Goal: Task Accomplishment & Management: Use online tool/utility

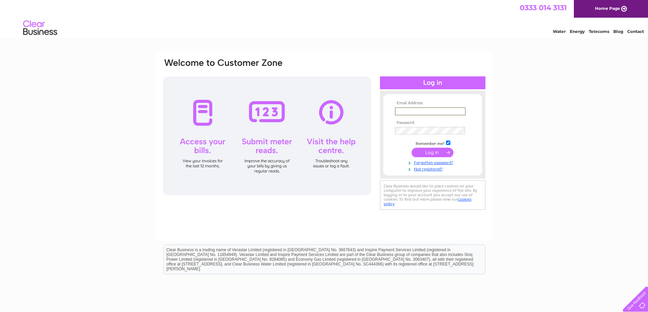
click at [423, 112] on input "text" at bounding box center [430, 111] width 71 height 8
type input "charlottedental@btconnect.com"
click at [436, 150] on input "submit" at bounding box center [432, 153] width 42 height 10
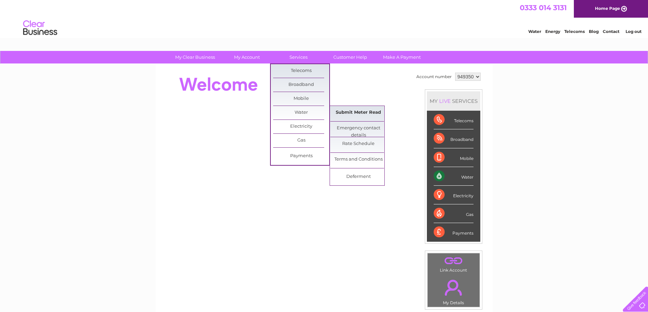
click at [346, 112] on link "Submit Meter Read" at bounding box center [358, 113] width 56 height 14
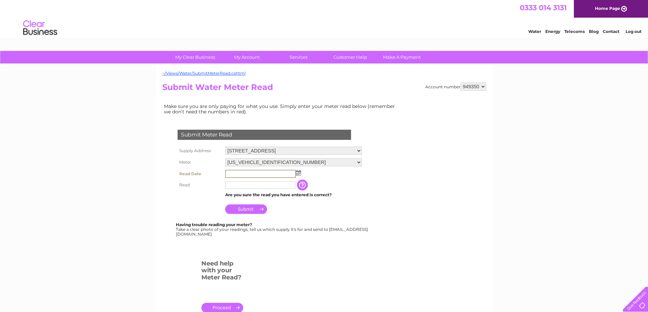
click at [253, 171] on input "text" at bounding box center [260, 174] width 71 height 8
click at [299, 171] on img at bounding box center [298, 172] width 5 height 5
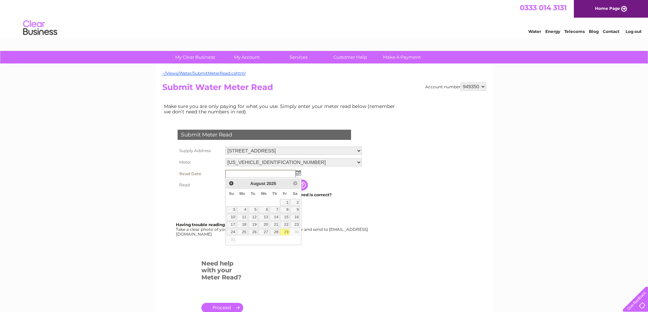
click at [284, 231] on link "29" at bounding box center [285, 232] width 10 height 7
type input "[DATE]"
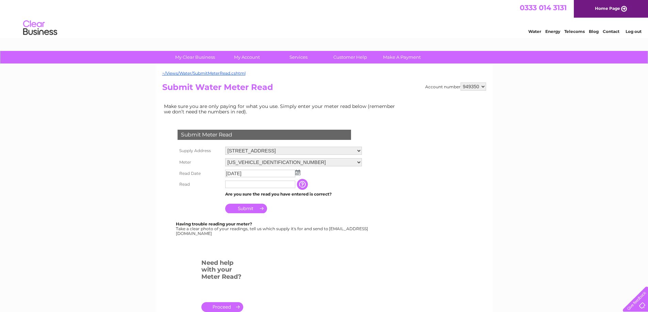
click at [264, 189] on td at bounding box center [259, 184] width 73 height 11
click at [262, 186] on input "text" at bounding box center [260, 185] width 71 height 8
type input "236"
click at [248, 210] on input "Submit" at bounding box center [246, 209] width 42 height 10
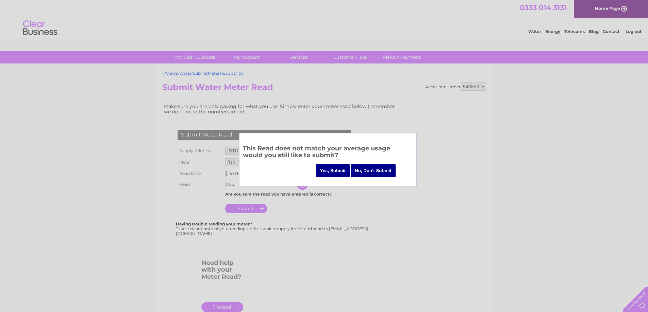
drag, startPoint x: 361, startPoint y: 142, endPoint x: 353, endPoint y: 152, distance: 12.5
click at [353, 152] on div "This Read does not match your average usage would you still like to submit? Yes…" at bounding box center [327, 159] width 177 height 53
click at [372, 170] on input "No, Don't Submit" at bounding box center [373, 170] width 45 height 13
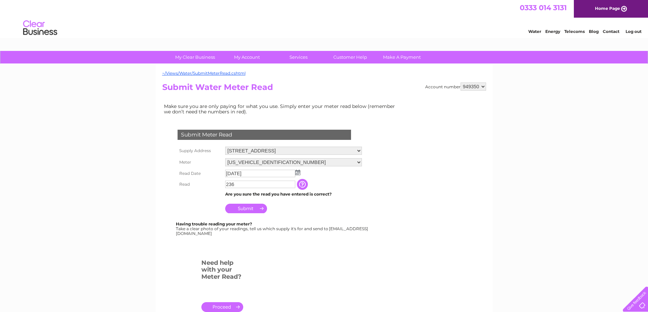
click at [250, 207] on input "Submit" at bounding box center [246, 209] width 42 height 10
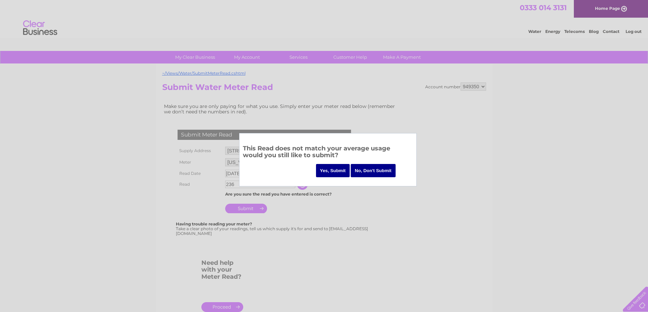
click at [334, 171] on input "Yes, Submit" at bounding box center [333, 170] width 34 height 13
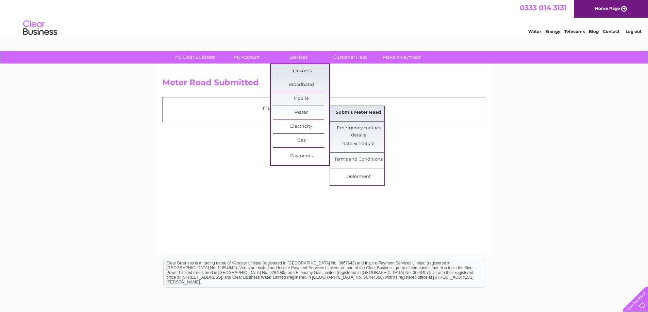
click at [340, 114] on link "Submit Meter Read" at bounding box center [358, 113] width 56 height 14
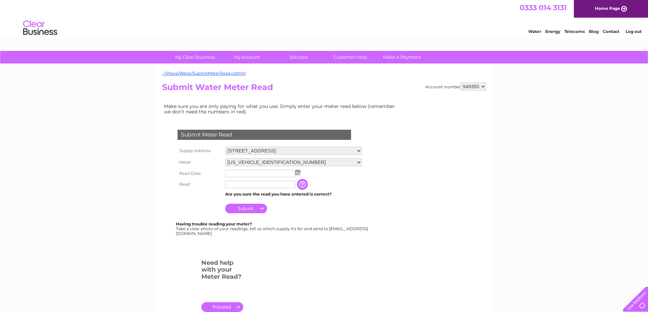
click at [358, 162] on select "06ELSTER17T061241 06ELSTER17T061250" at bounding box center [293, 162] width 137 height 8
select select "356062"
click at [225, 158] on select "06ELSTER17T061241 06ELSTER17T061250" at bounding box center [293, 162] width 137 height 9
click at [299, 172] on img at bounding box center [297, 173] width 5 height 5
click at [297, 171] on img at bounding box center [297, 172] width 5 height 5
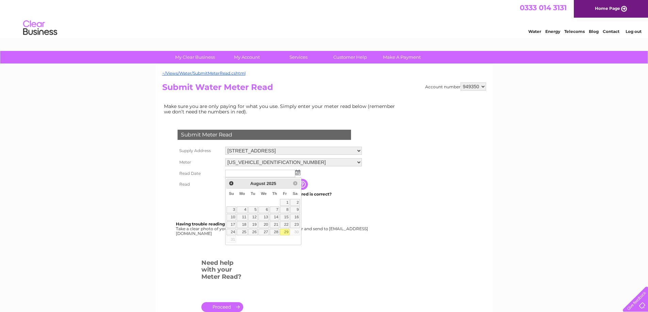
click at [287, 232] on link "29" at bounding box center [285, 232] width 10 height 7
type input "2025/08/29"
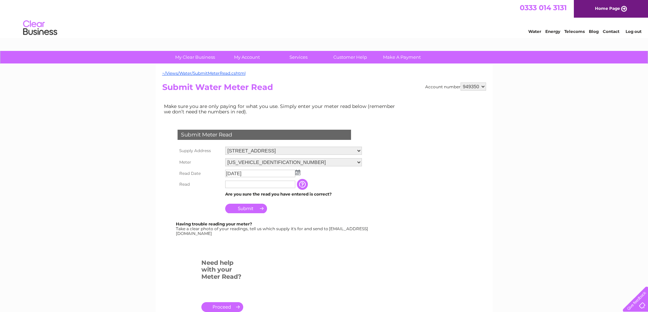
click at [271, 184] on input "text" at bounding box center [260, 184] width 70 height 7
type input "504"
click at [253, 207] on input "Submit" at bounding box center [246, 210] width 42 height 10
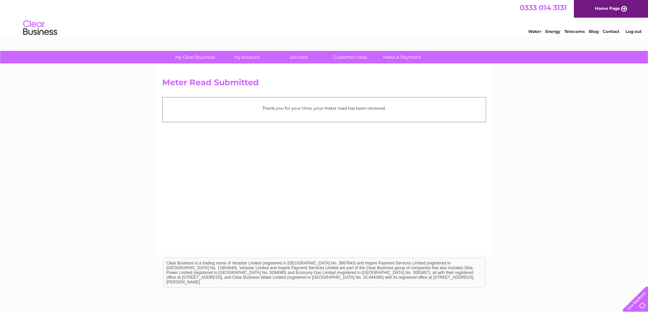
click at [633, 30] on link "Log out" at bounding box center [633, 31] width 16 height 5
